Goal: Task Accomplishment & Management: Complete application form

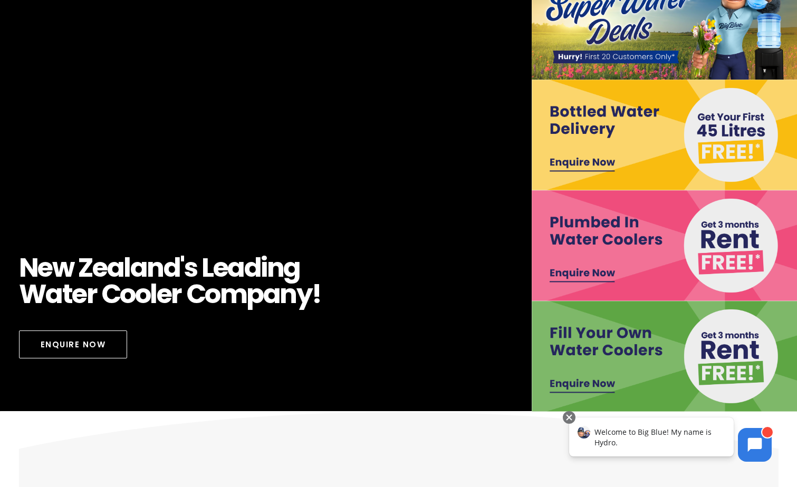
scroll to position [105, 0]
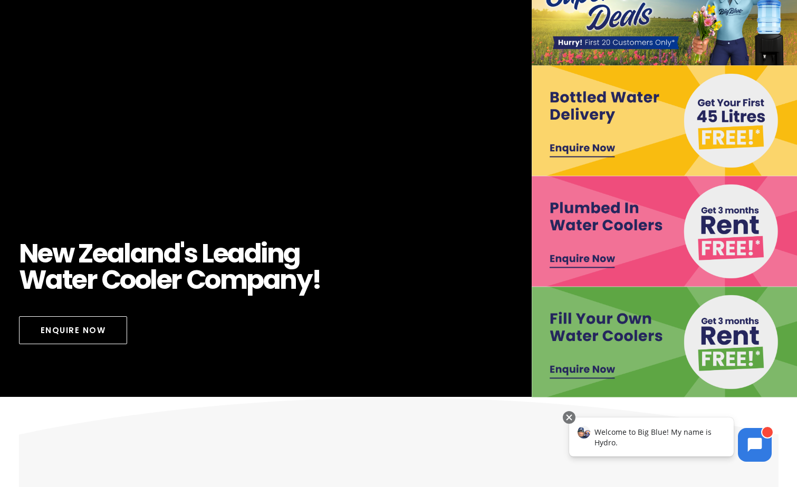
click at [573, 257] on img at bounding box center [664, 231] width 266 height 111
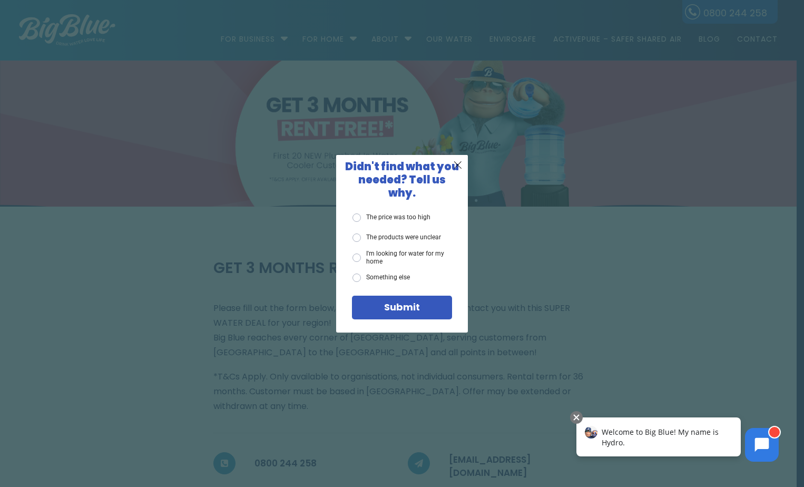
click at [458, 169] on span "X" at bounding box center [457, 164] width 9 height 13
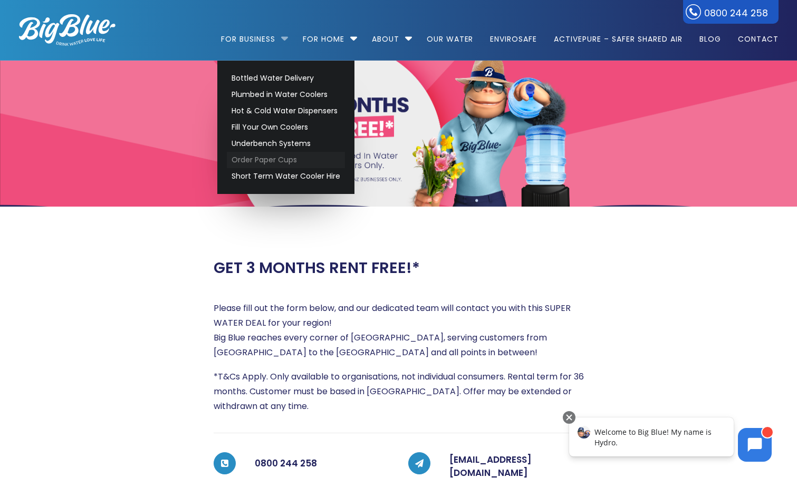
click at [263, 160] on link "Order Paper Cups" at bounding box center [286, 160] width 118 height 16
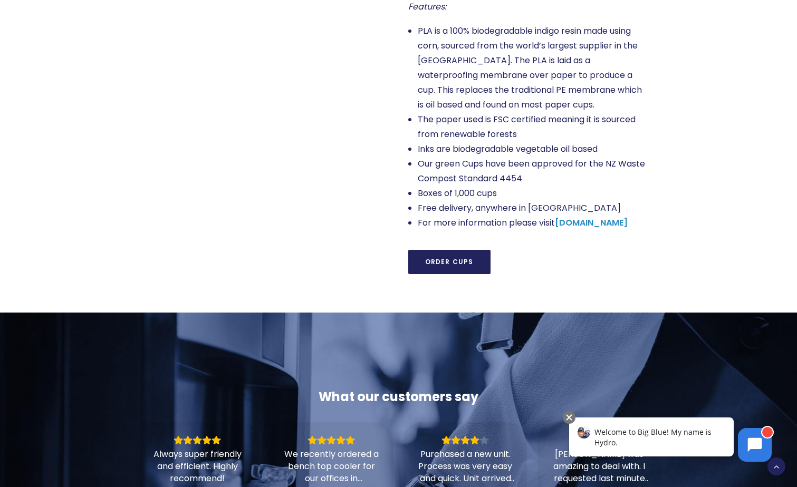
scroll to position [896, 0]
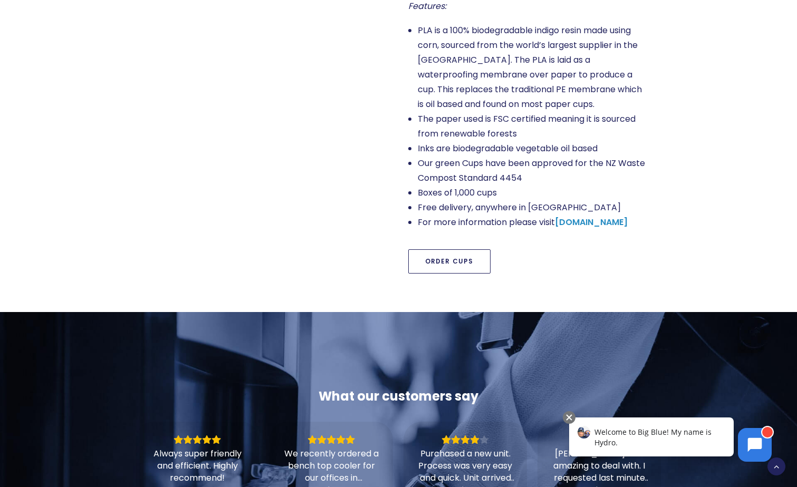
click at [452, 265] on link "Order Cups" at bounding box center [449, 261] width 82 height 24
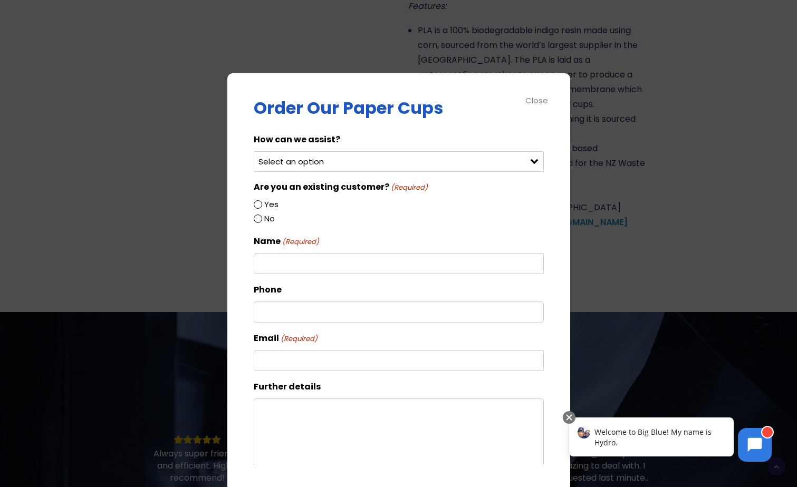
click at [312, 161] on select "Select an option Order green cups Order blue cups I need something else" at bounding box center [399, 161] width 290 height 21
select select "Order green cups"
click at [254, 151] on select "Select an option Order green cups Order blue cups I need something else" at bounding box center [399, 161] width 290 height 21
click at [259, 205] on input "Yes" at bounding box center [258, 204] width 8 height 8
radio input "true"
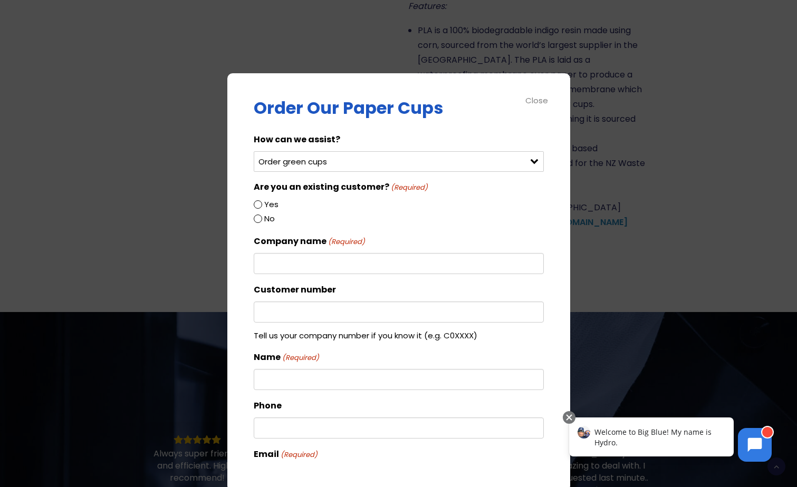
click at [285, 267] on input "Company name (Required)" at bounding box center [399, 263] width 290 height 21
type input "Vekart Limited"
type input "Kim Waide"
type input "073439000"
type input "admin@vekart.co.nz"
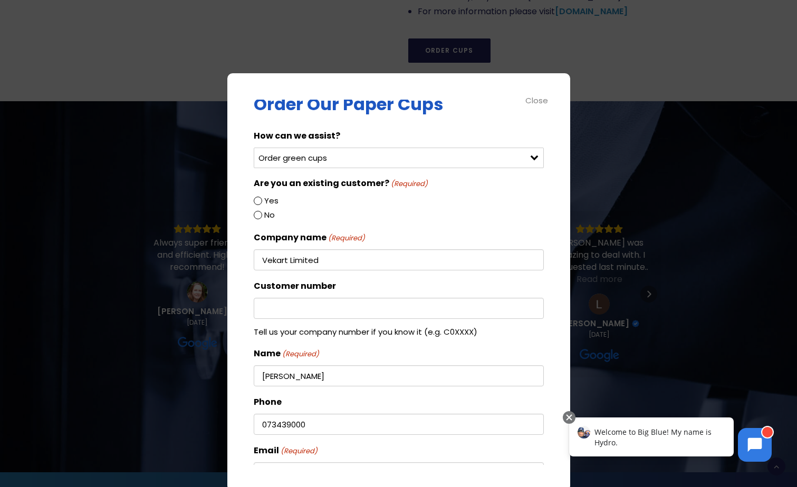
scroll to position [0, 0]
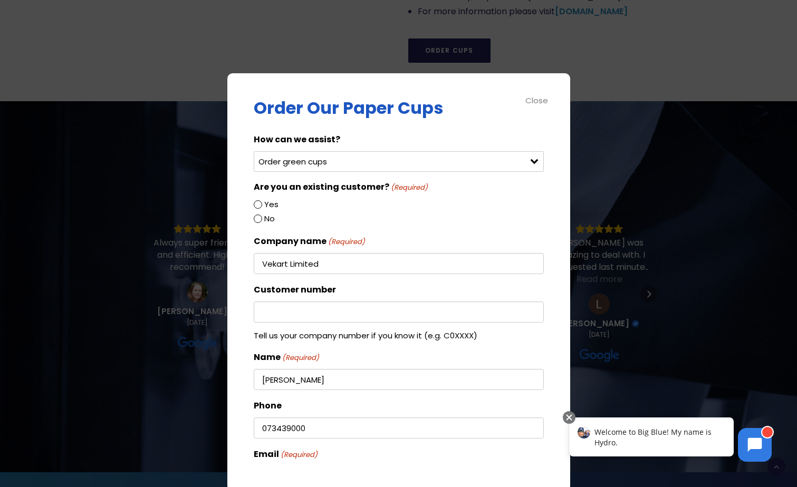
click at [296, 314] on input "Customer number" at bounding box center [399, 312] width 290 height 21
click at [310, 313] on input "Customer number" at bounding box center [399, 312] width 290 height 21
paste input "1983938"
drag, startPoint x: 259, startPoint y: 313, endPoint x: 225, endPoint y: 302, distance: 36.4
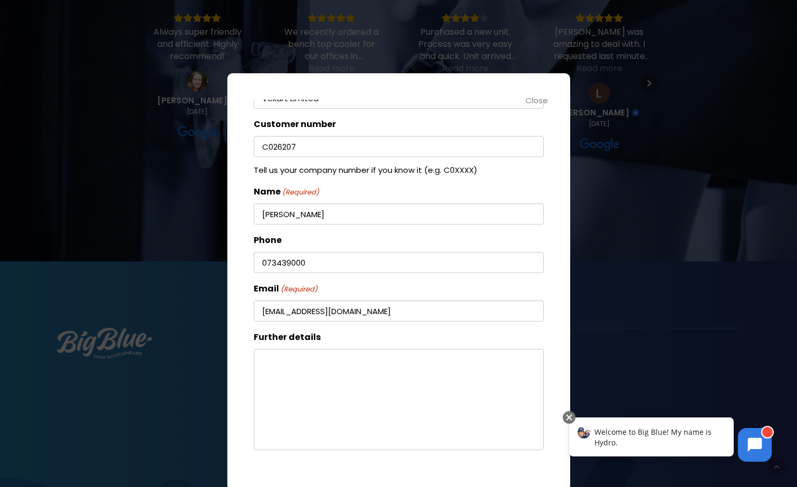
scroll to position [199, 0]
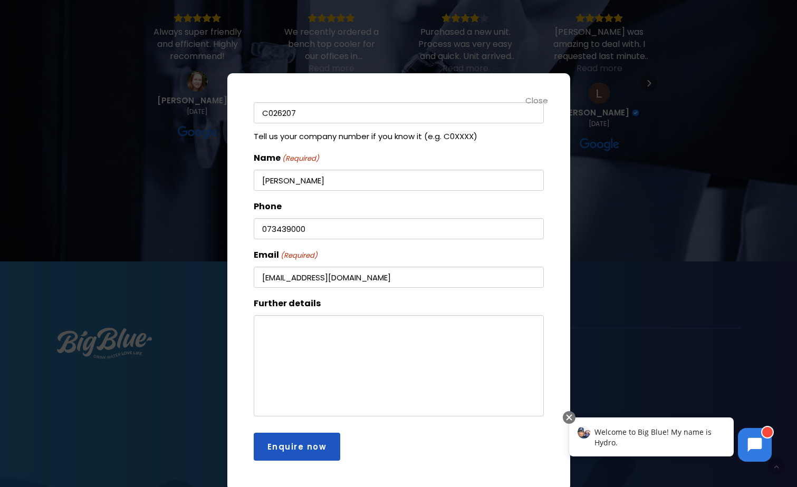
type input "C026207"
click at [326, 340] on textarea "Further details" at bounding box center [399, 365] width 290 height 101
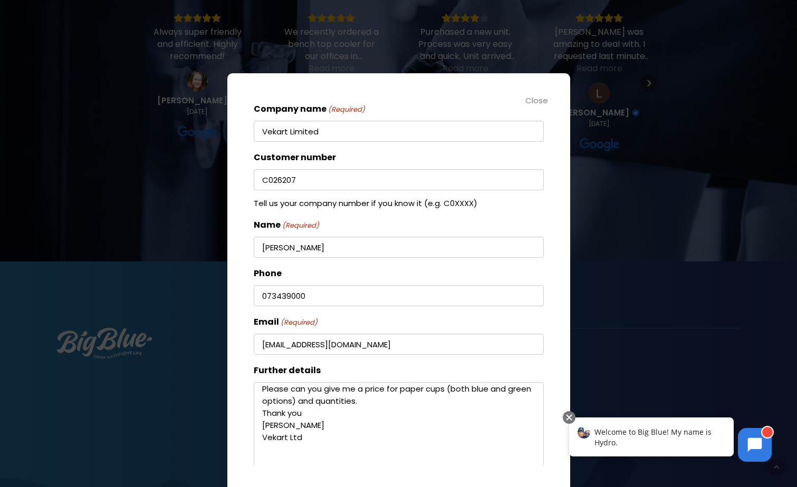
scroll to position [0, 0]
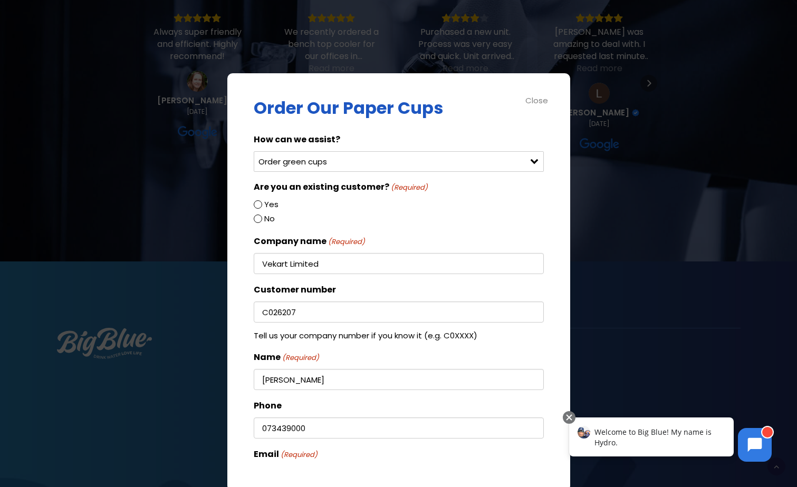
click at [399, 158] on select "Select an option Order green cups Order blue cups I need something else" at bounding box center [399, 161] width 290 height 21
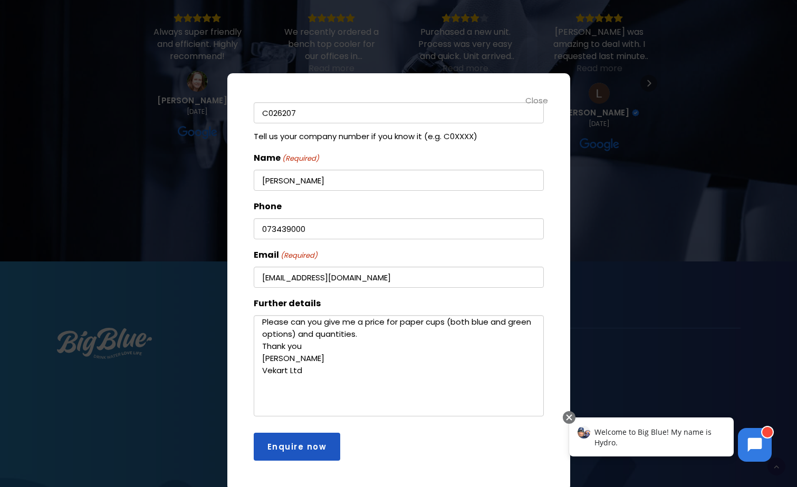
drag, startPoint x: 384, startPoint y: 321, endPoint x: 367, endPoint y: 315, distance: 17.3
click at [367, 315] on textarea "Please can you give me a price for paper cups (both blue and green options) and…" at bounding box center [399, 365] width 290 height 101
type textarea "Please can you give me a PRICE for paper cups (both blue and green options) and…"
click at [291, 452] on input "Enquire now" at bounding box center [297, 447] width 87 height 28
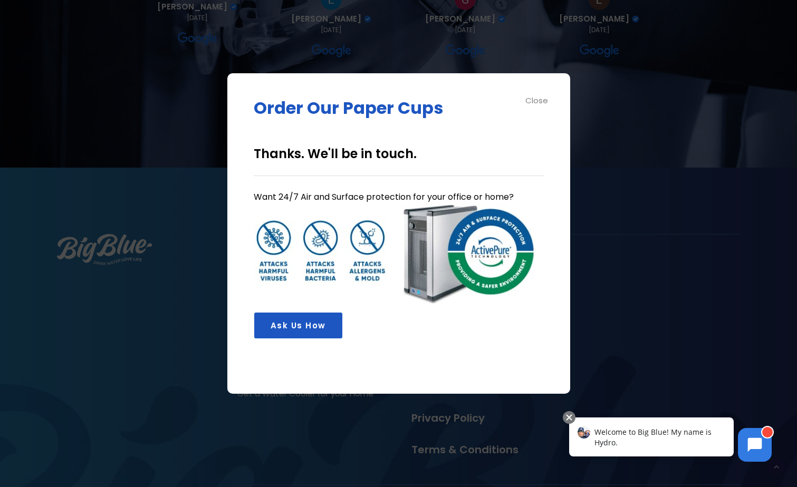
scroll to position [0, 0]
click at [538, 100] on div "Close" at bounding box center [537, 100] width 24 height 12
